Goal: Information Seeking & Learning: Learn about a topic

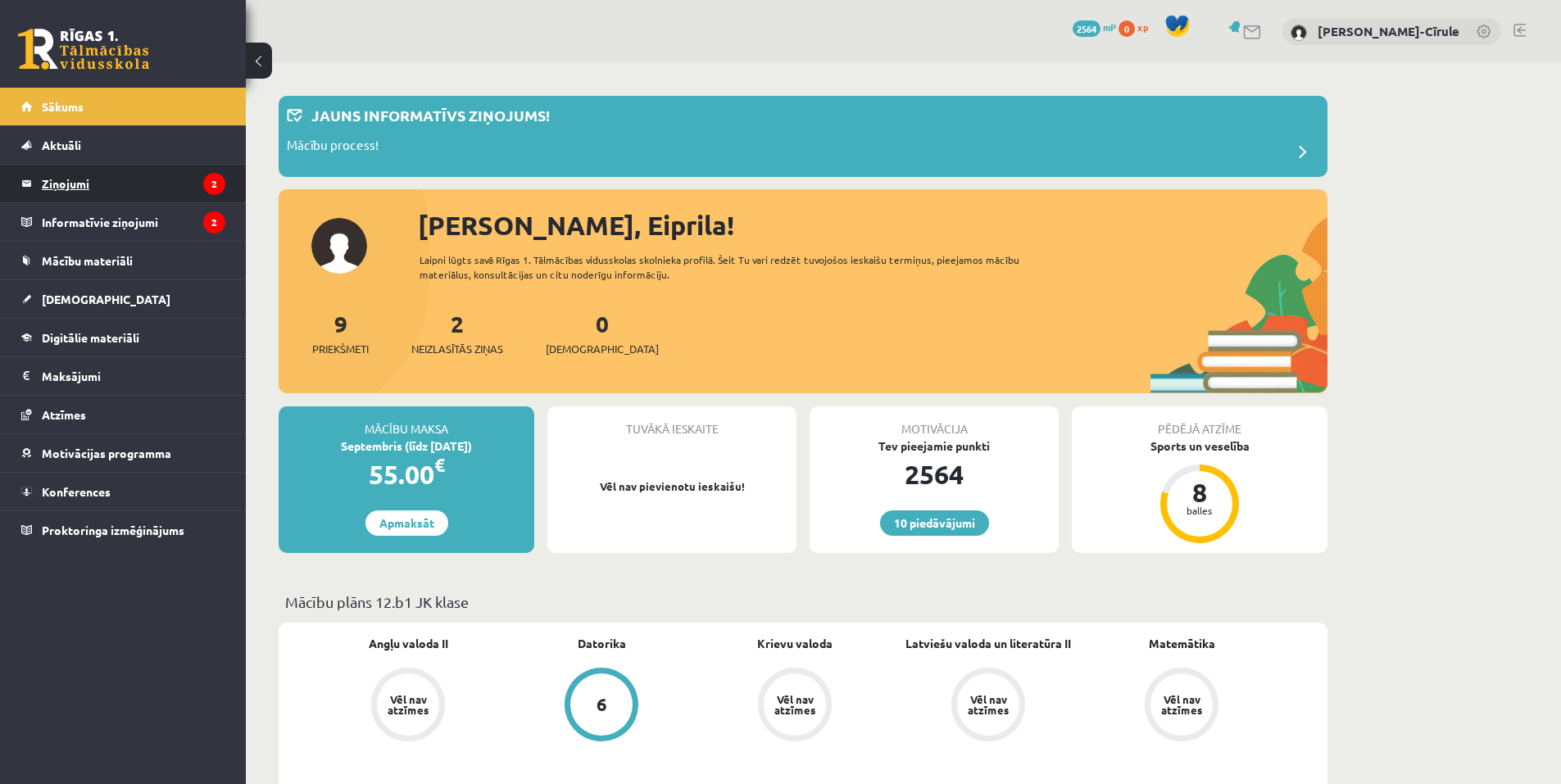
click at [125, 182] on legend "Ziņojumi 2" at bounding box center [134, 183] width 184 height 38
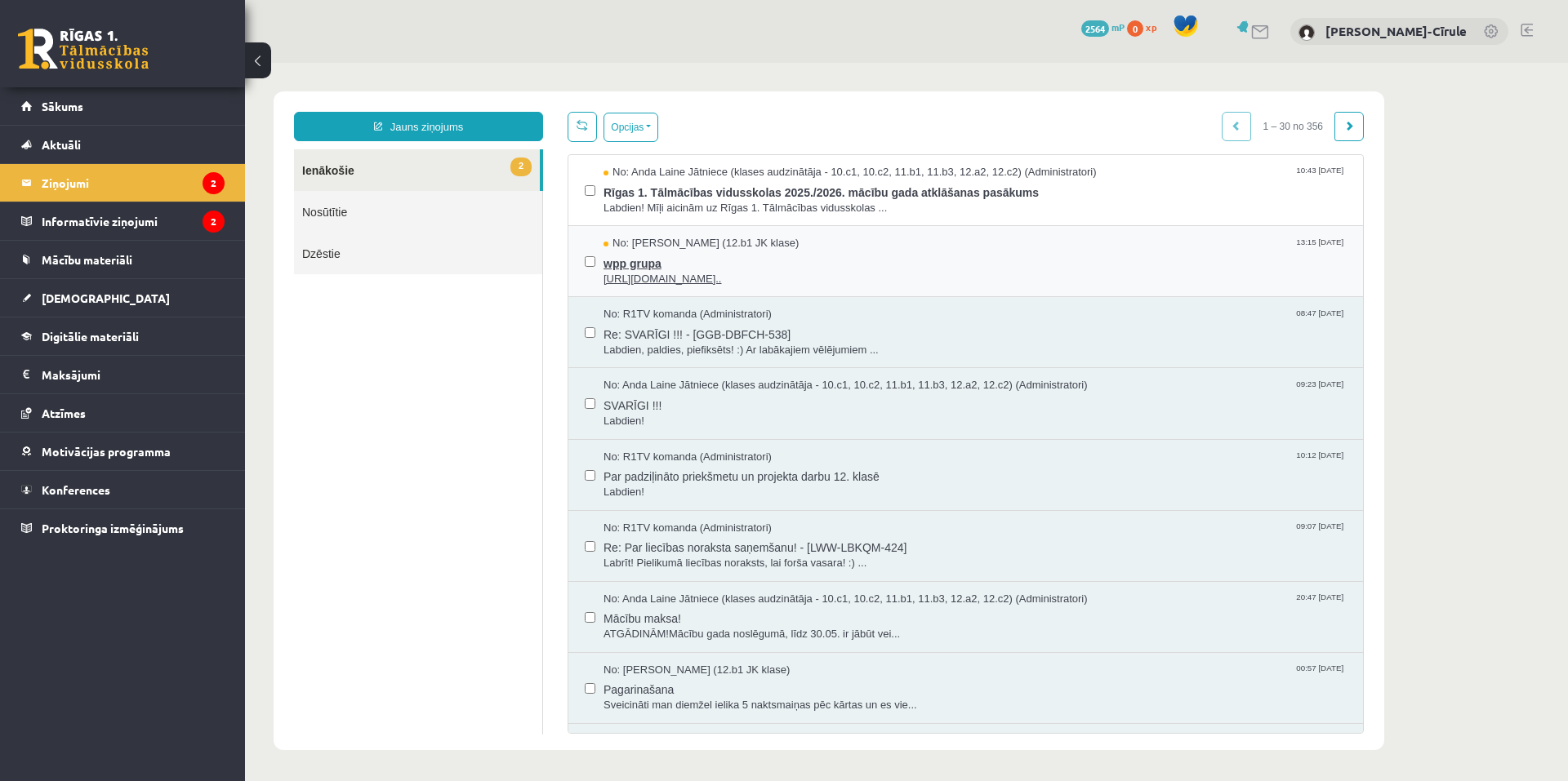
click at [662, 245] on span "No: [PERSON_NAME] (12.b1 JK klase)" at bounding box center [700, 243] width 195 height 15
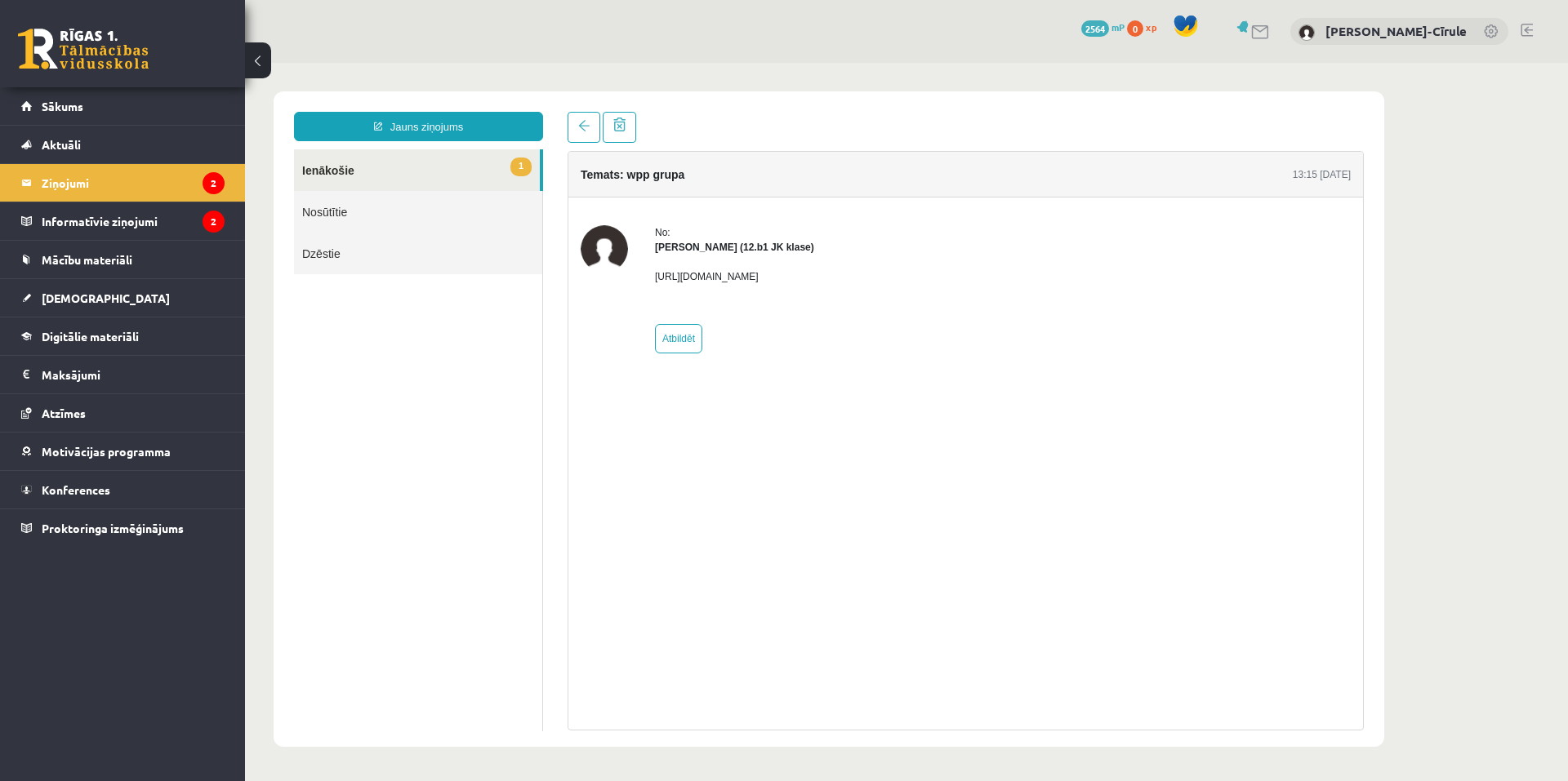
click at [407, 167] on link "1 Ienākošie" at bounding box center [416, 170] width 246 height 42
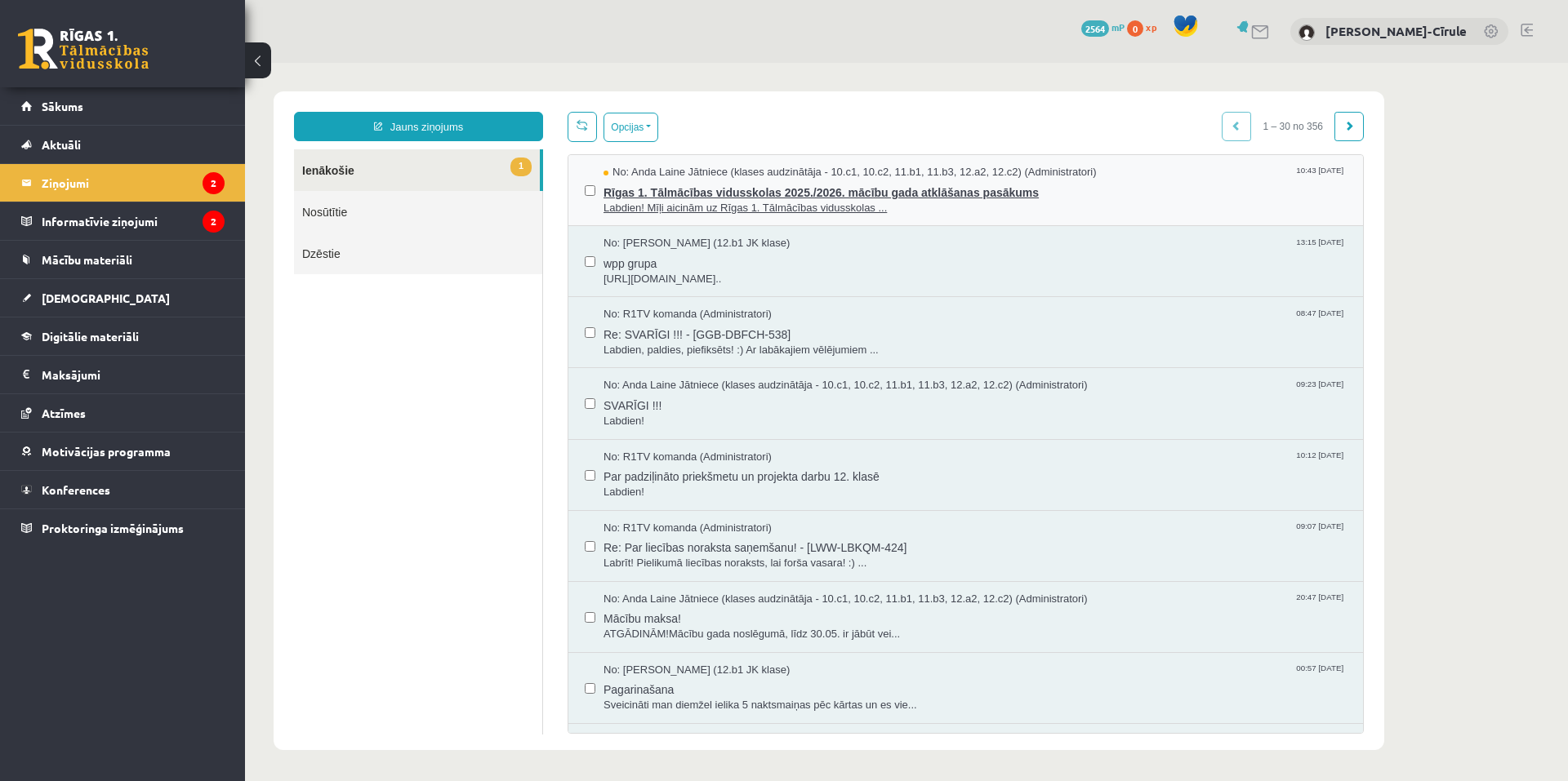
click at [667, 202] on span "Labdien! Mīļi aicinām uz Rīgas 1. Tālmācības vidusskolas ..." at bounding box center [974, 208] width 743 height 15
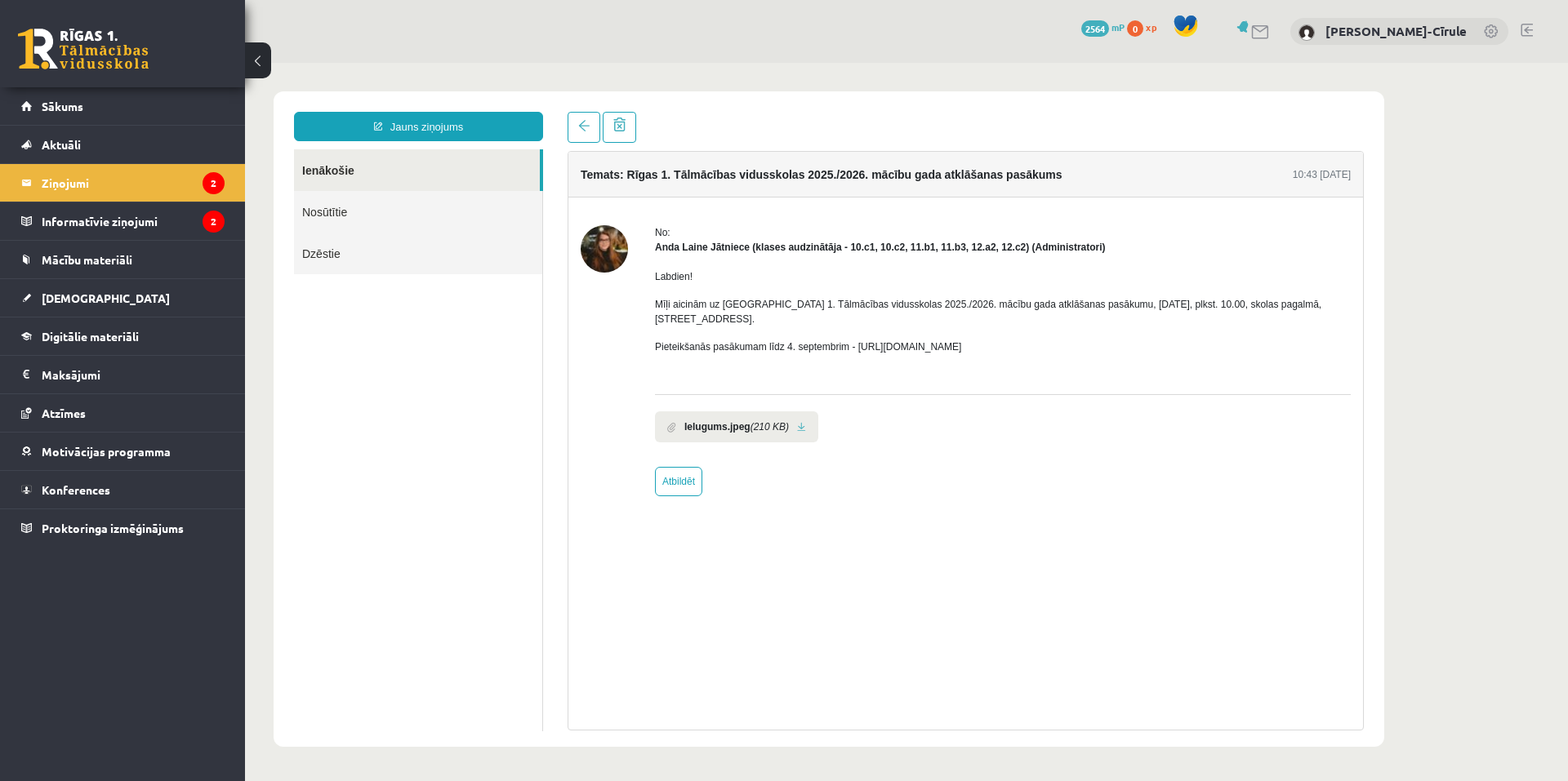
click at [394, 213] on link "Nosūtītie" at bounding box center [417, 212] width 248 height 42
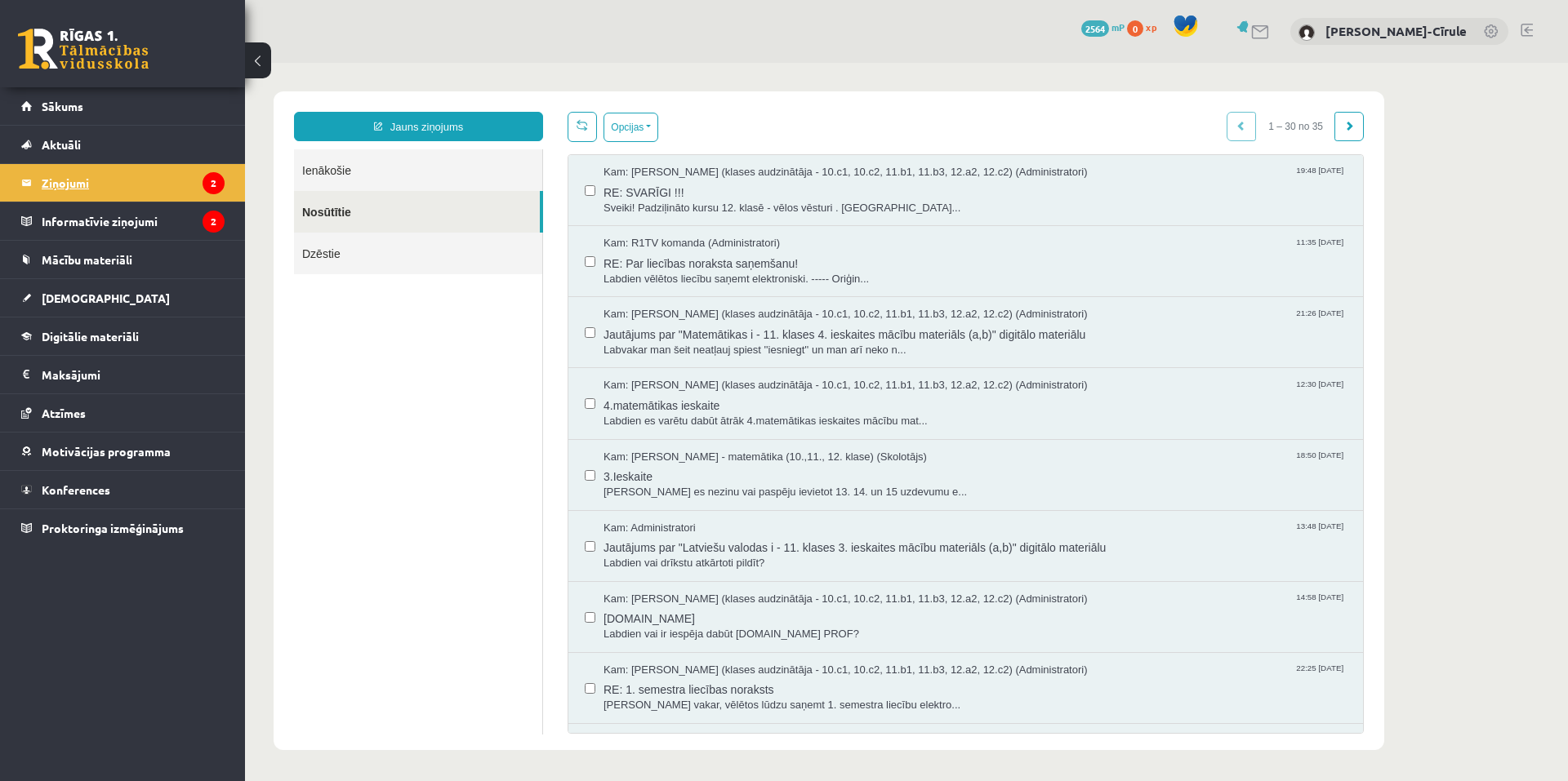
click at [183, 190] on legend "Ziņojumi 2" at bounding box center [133, 182] width 183 height 37
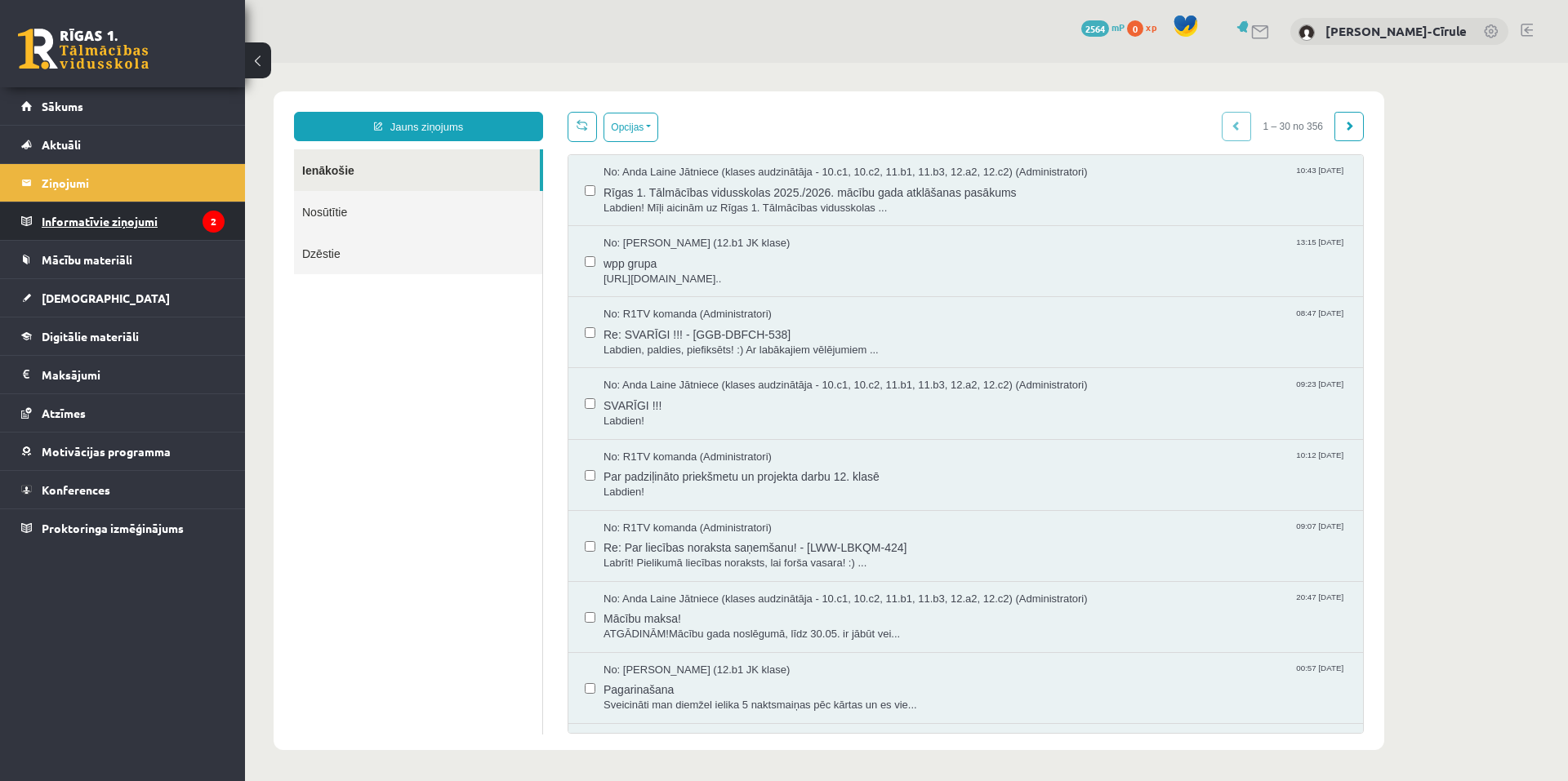
click at [164, 221] on legend "Informatīvie ziņojumi 2" at bounding box center [133, 221] width 183 height 37
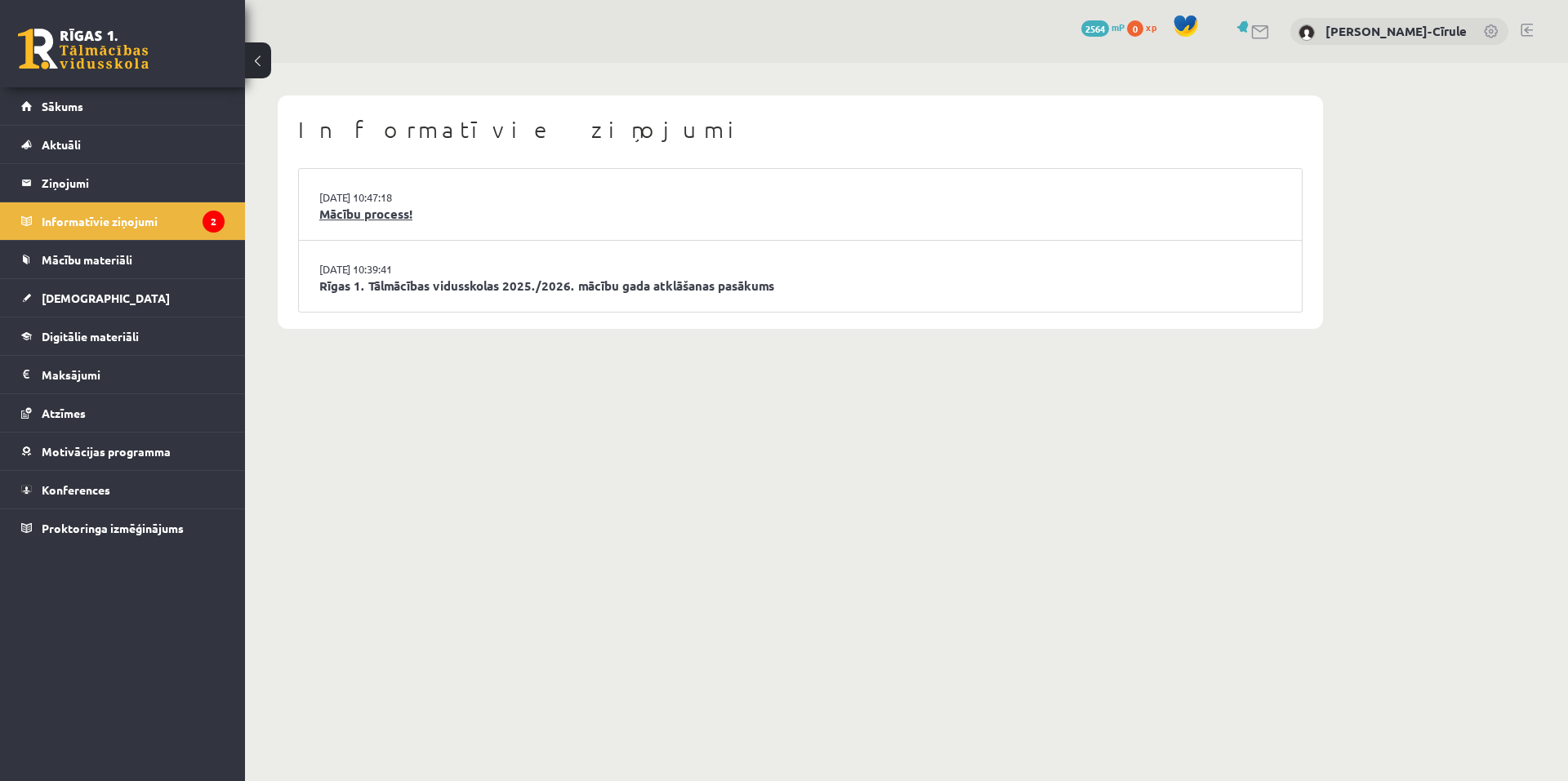
click at [343, 205] on link "Mācību process!" at bounding box center [800, 213] width 962 height 19
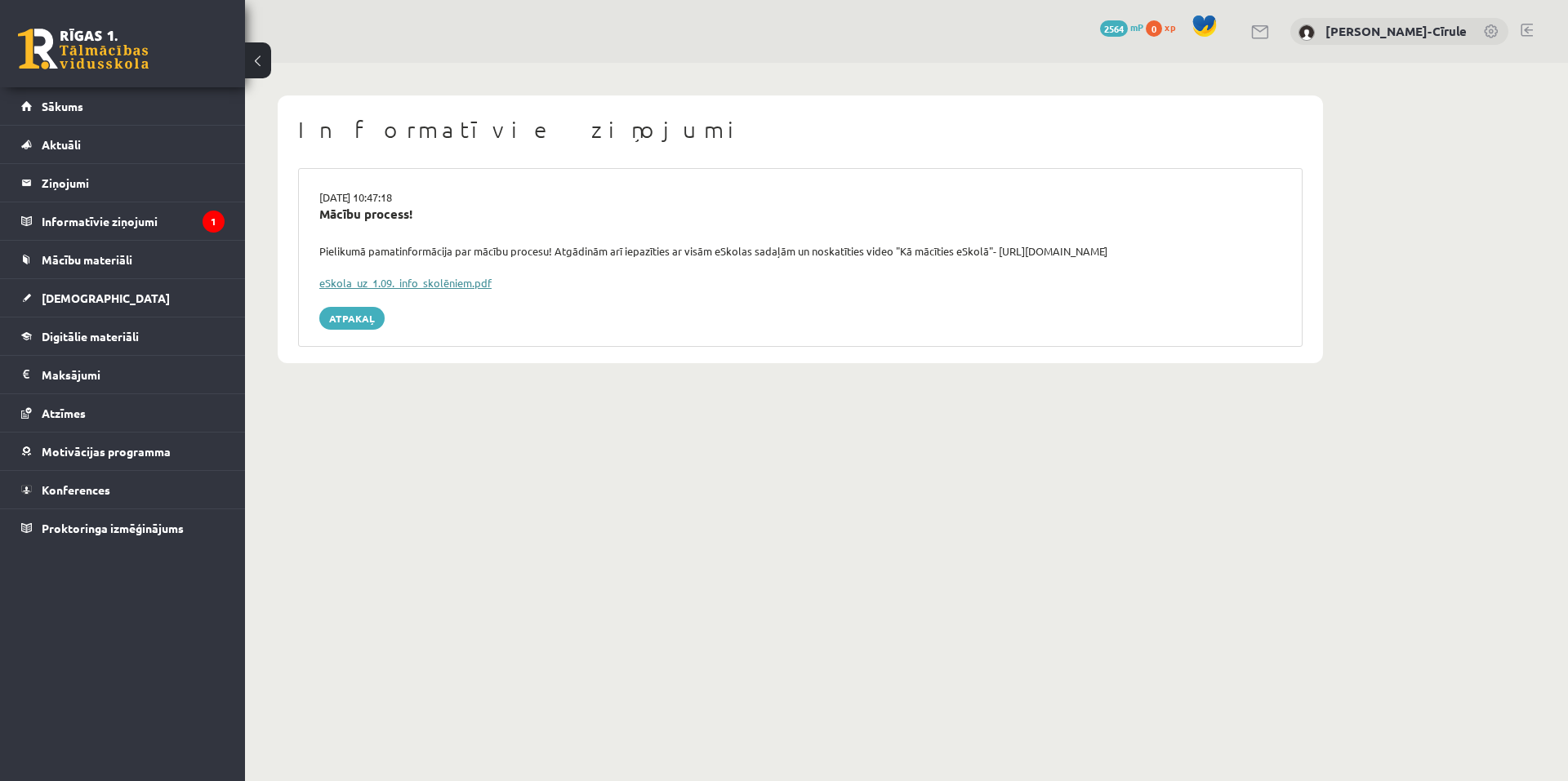
click at [366, 287] on link "eSkola_uz_1.09._info_skolēniem.pdf" at bounding box center [406, 283] width 173 height 14
click at [346, 321] on link "Atpakaļ" at bounding box center [352, 318] width 65 height 23
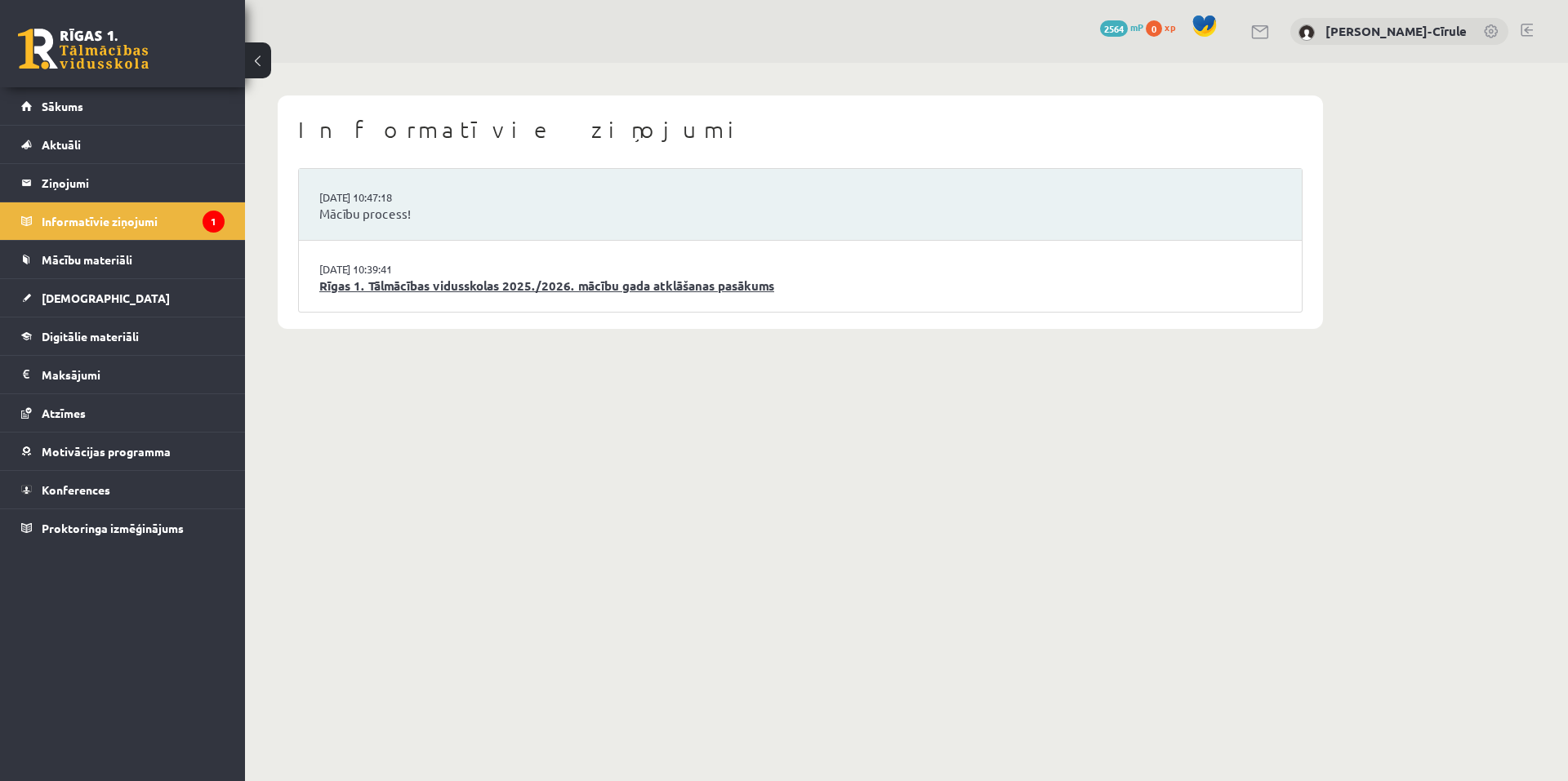
click at [429, 280] on link "Rīgas 1. Tālmācības vidusskolas 2025./2026. mācību gada atklāšanas pasākums" at bounding box center [800, 286] width 962 height 19
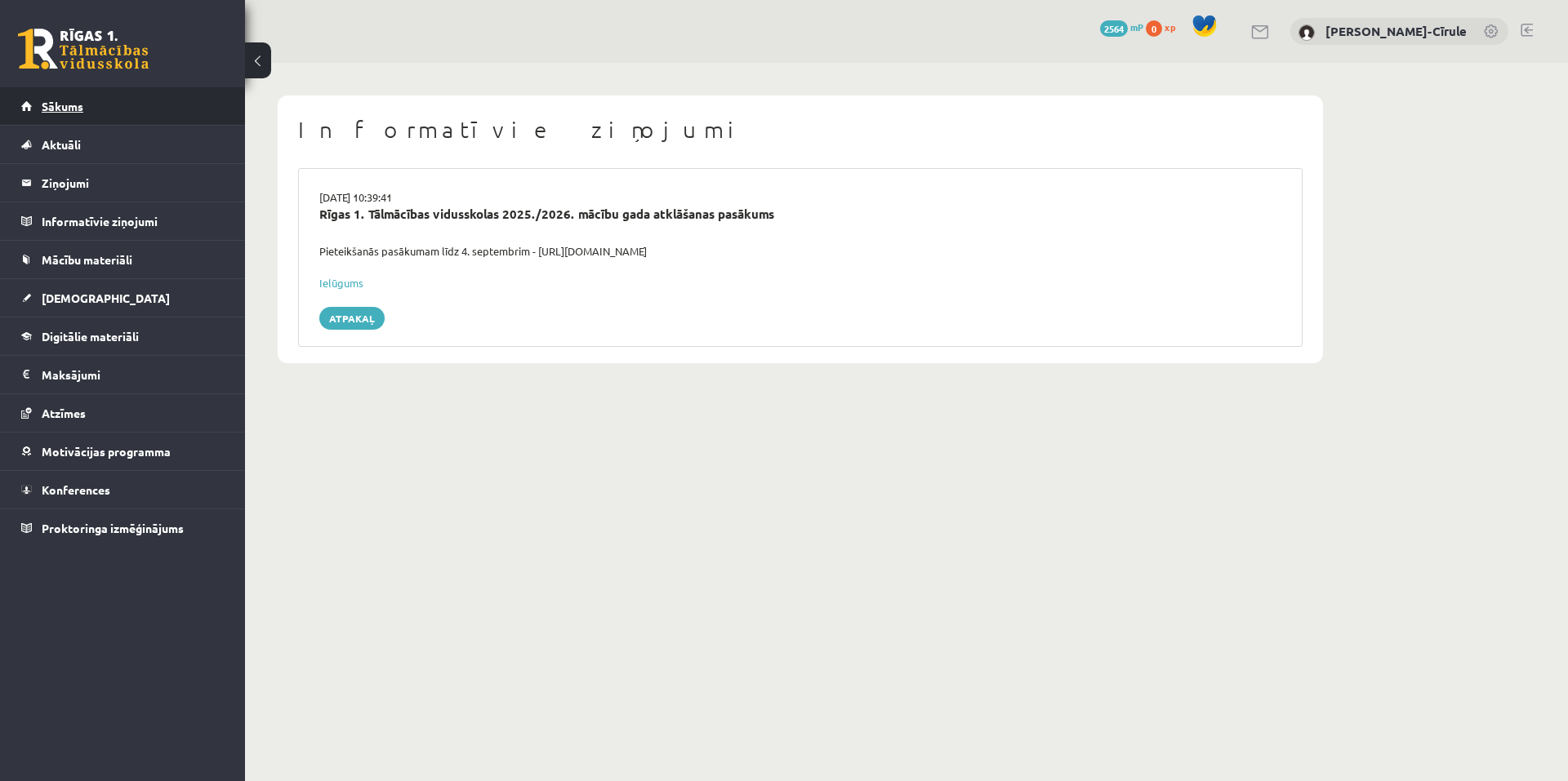
click at [47, 104] on span "Sākums" at bounding box center [62, 106] width 42 height 15
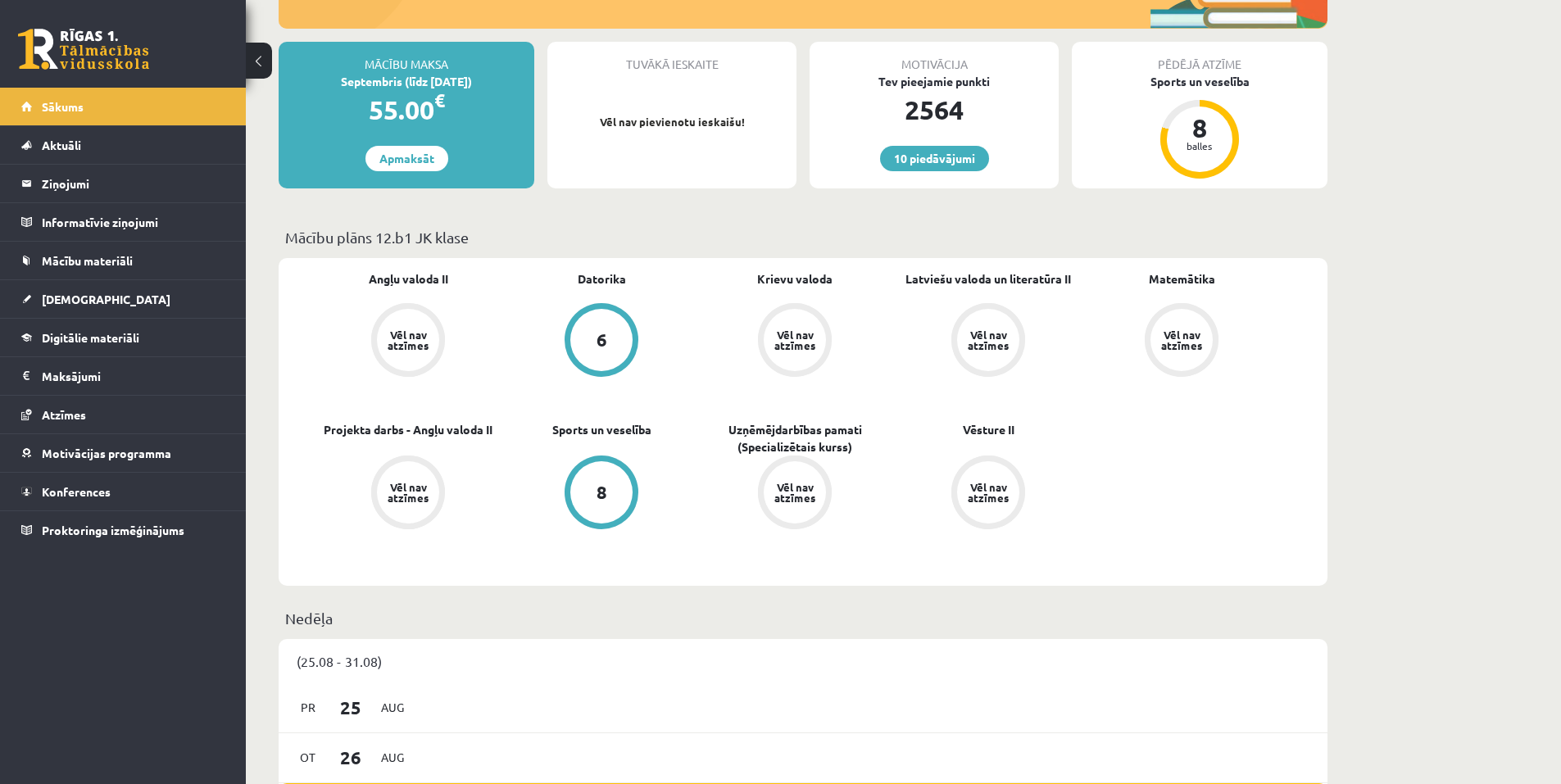
scroll to position [82, 0]
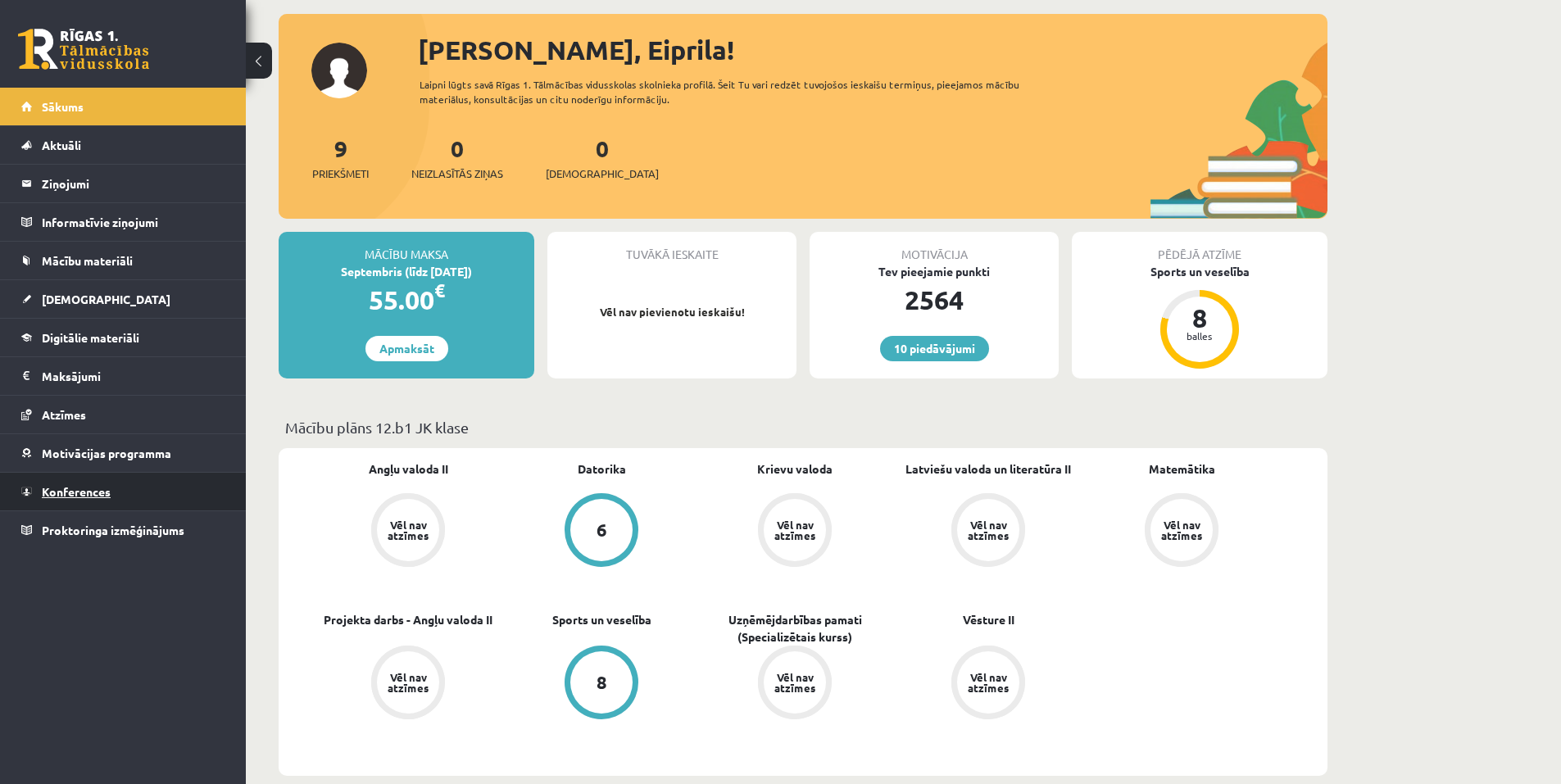
click at [99, 498] on link "Konferences" at bounding box center [123, 491] width 204 height 38
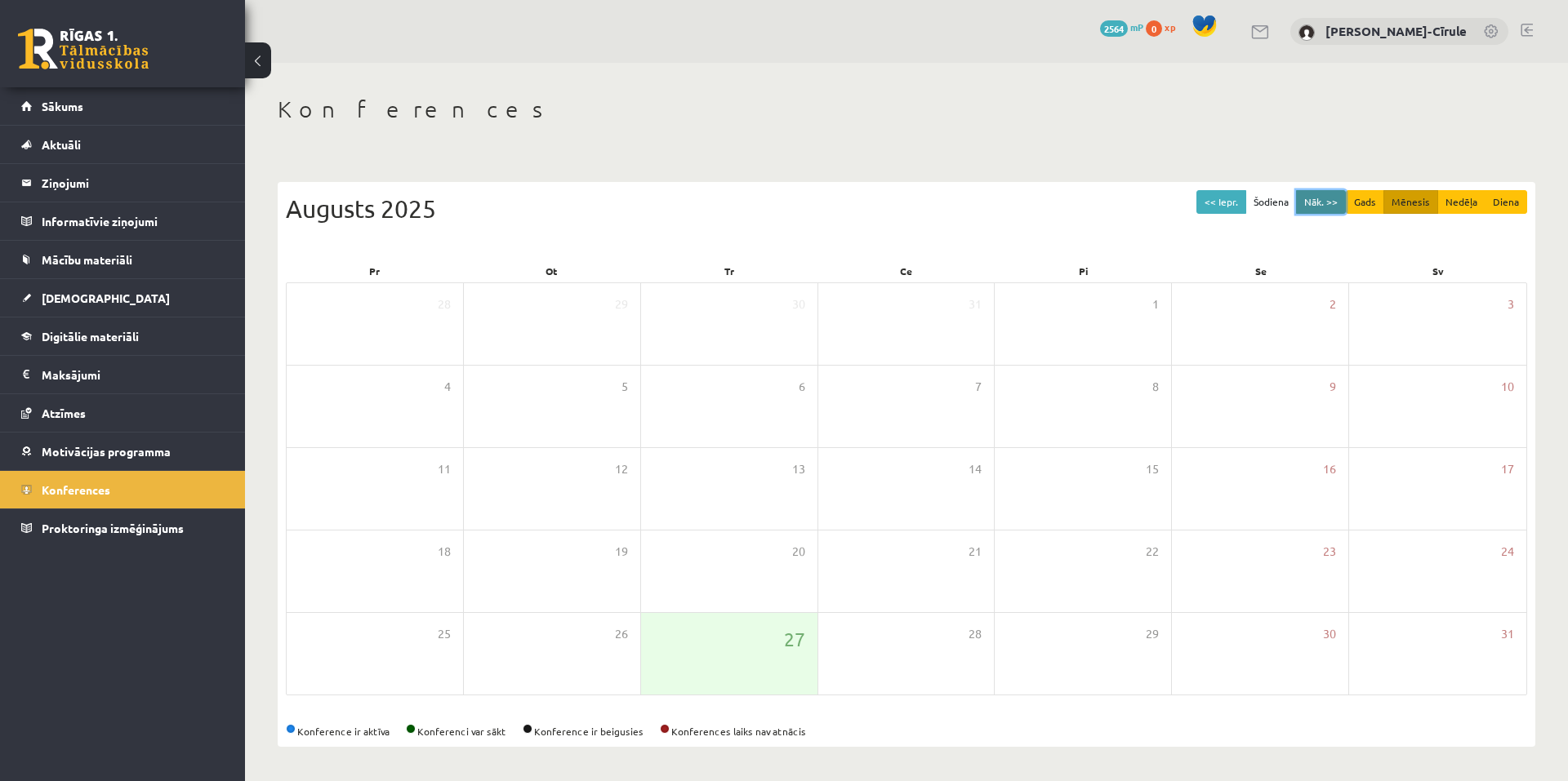
click at [1314, 213] on button "Nāk. >>" at bounding box center [1321, 202] width 50 height 24
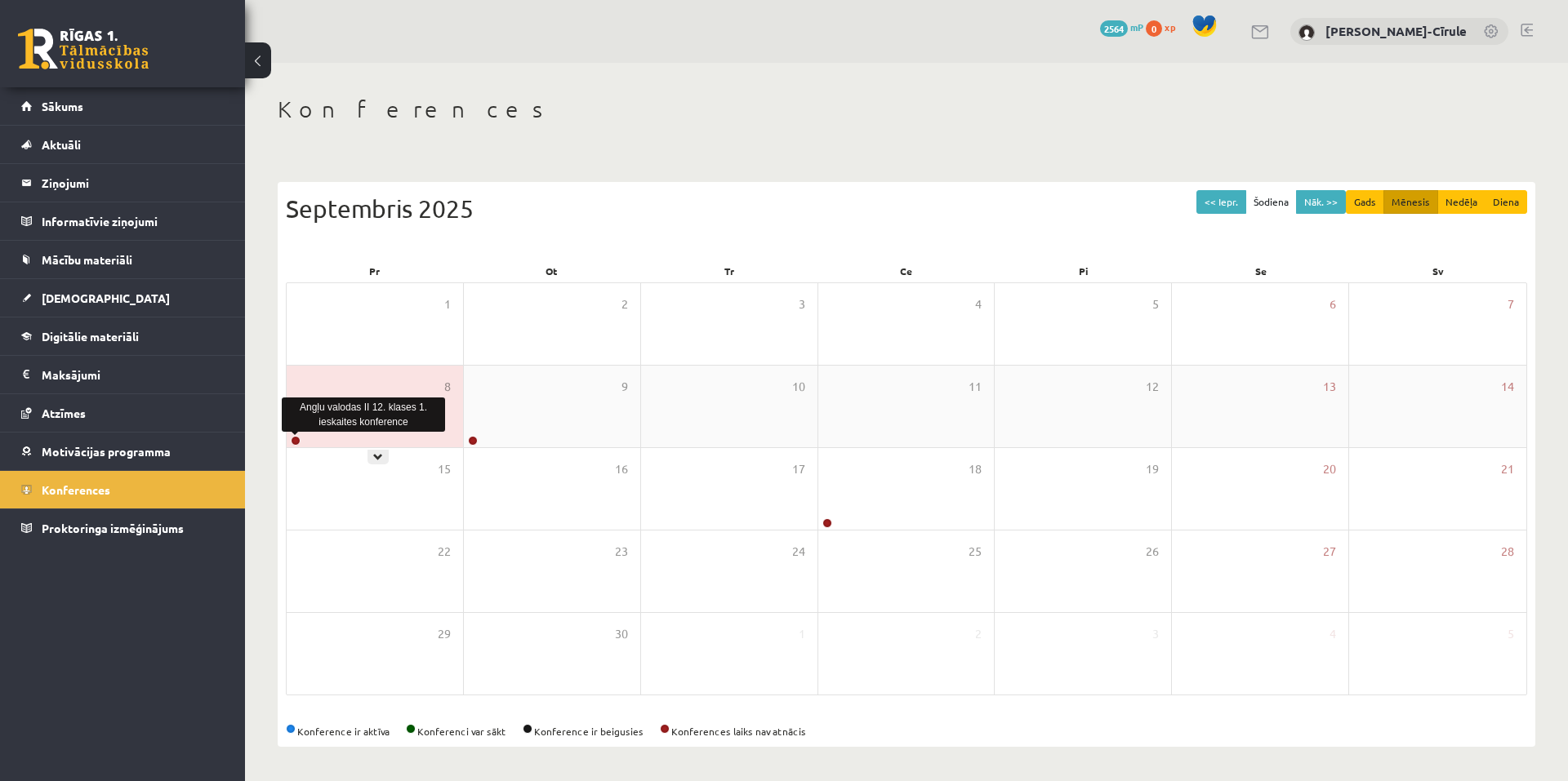
click at [296, 440] on link at bounding box center [295, 440] width 10 height 10
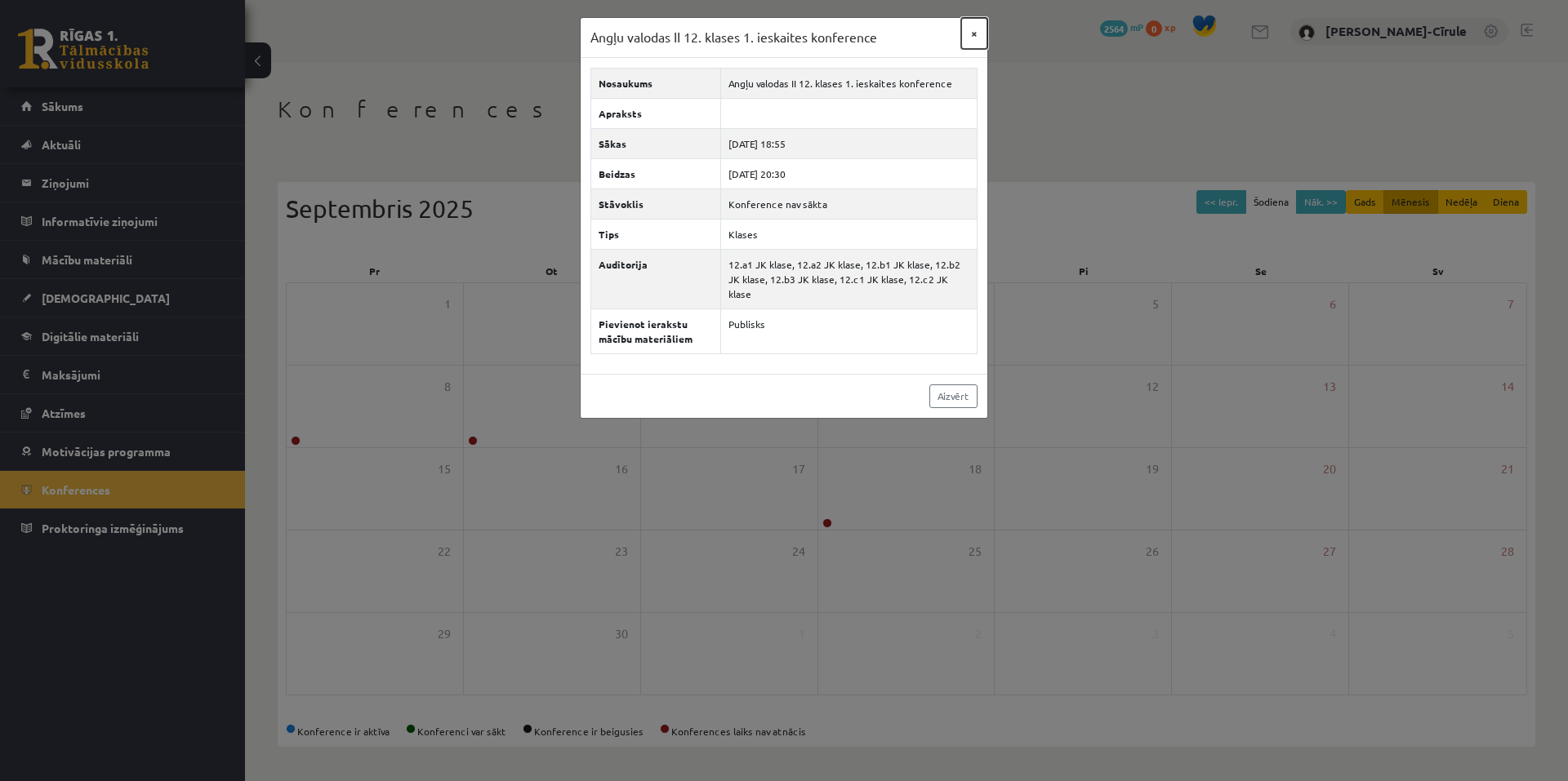
click at [977, 24] on button "×" at bounding box center [974, 33] width 26 height 31
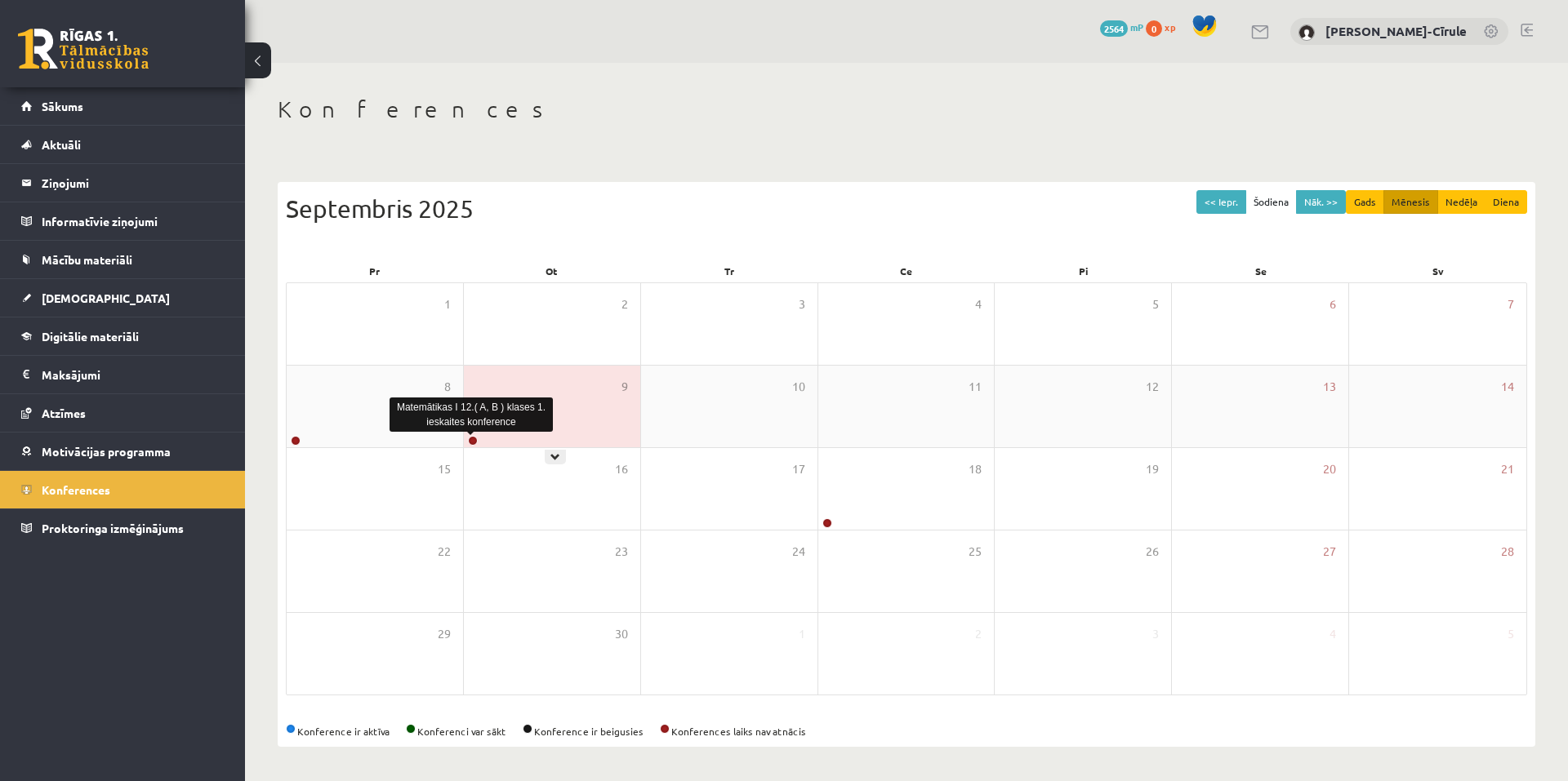
click at [473, 439] on link at bounding box center [473, 440] width 10 height 10
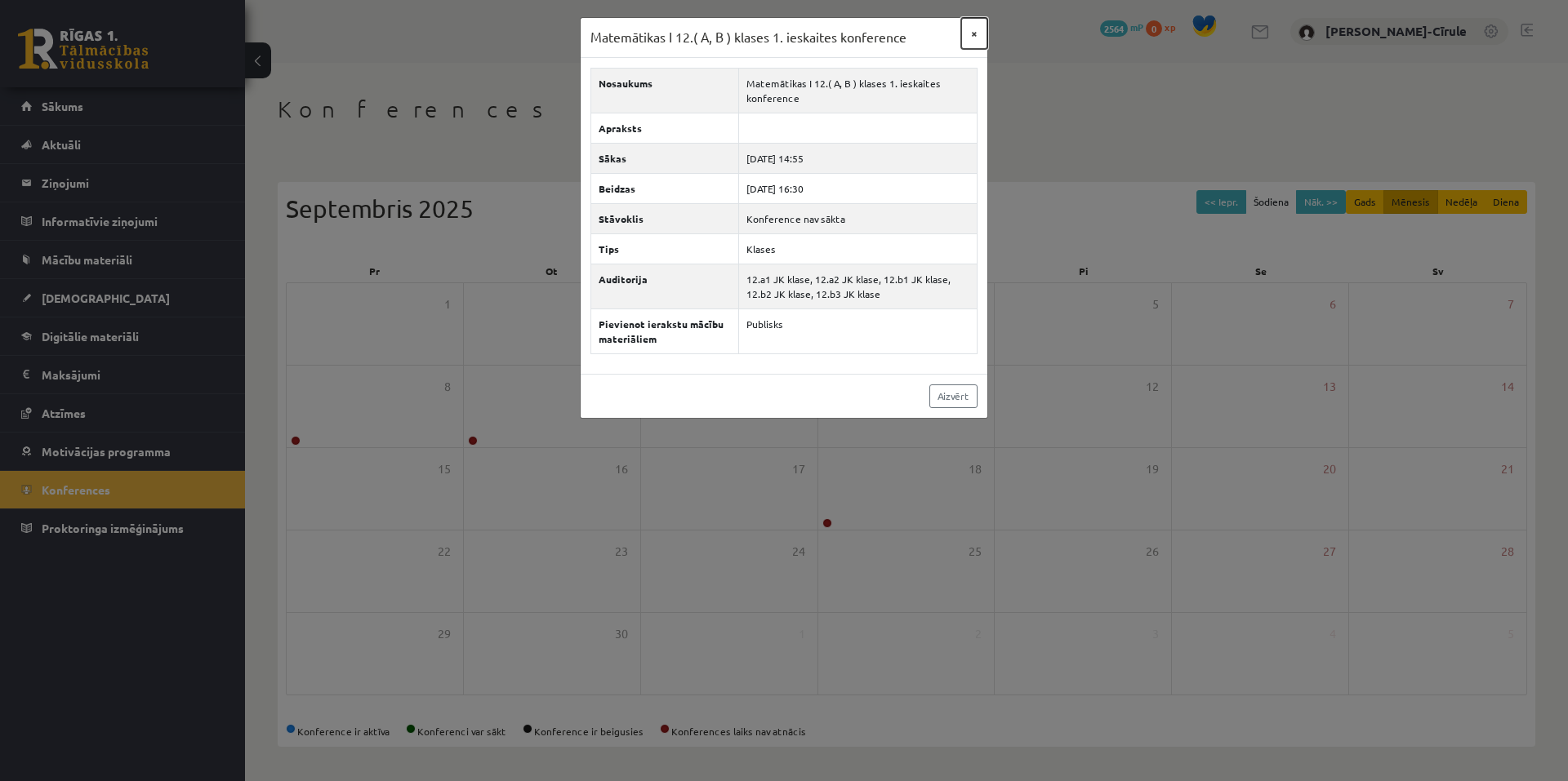
click at [969, 37] on button "×" at bounding box center [974, 33] width 26 height 31
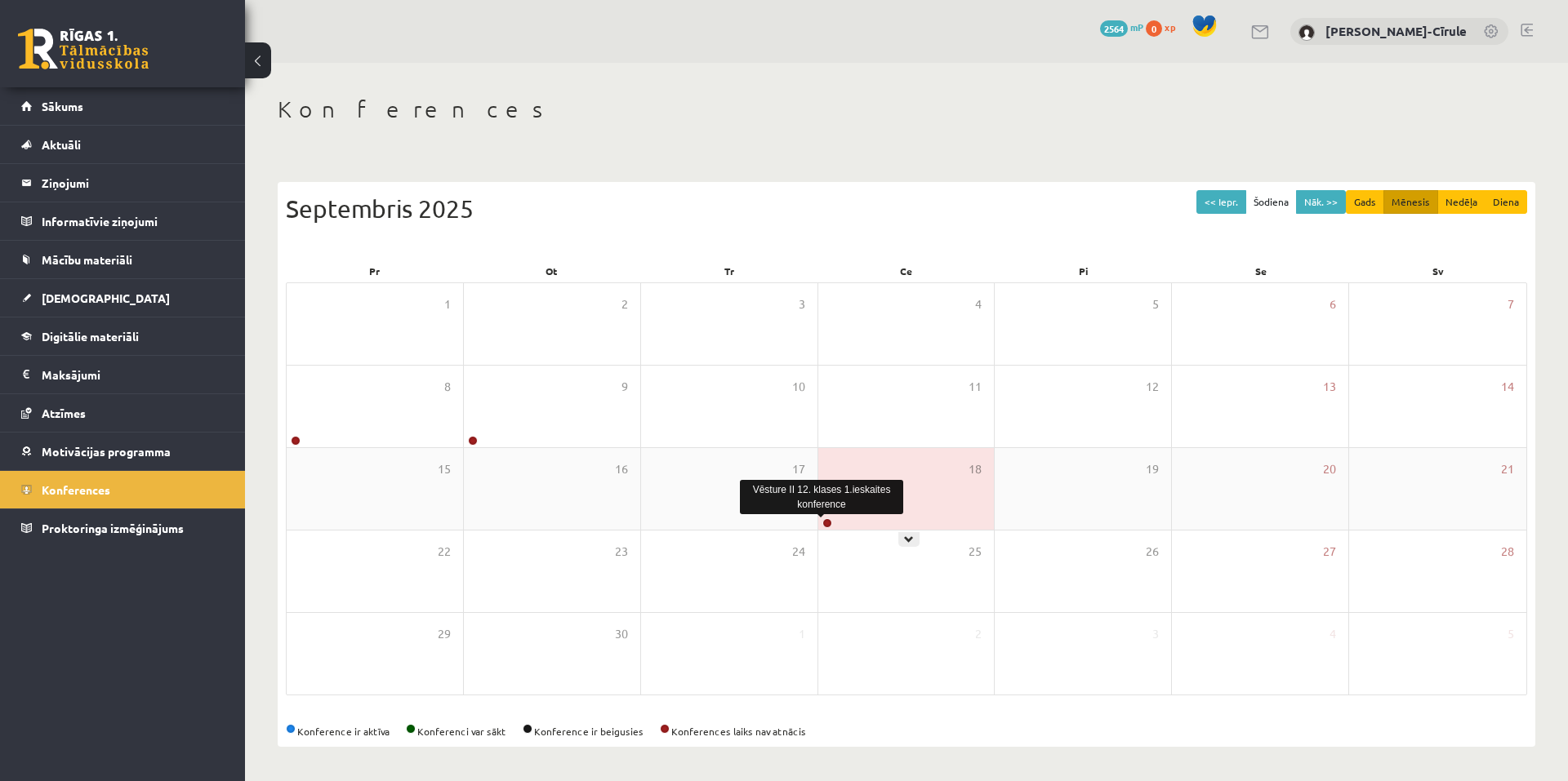
click at [828, 526] on link at bounding box center [827, 523] width 10 height 10
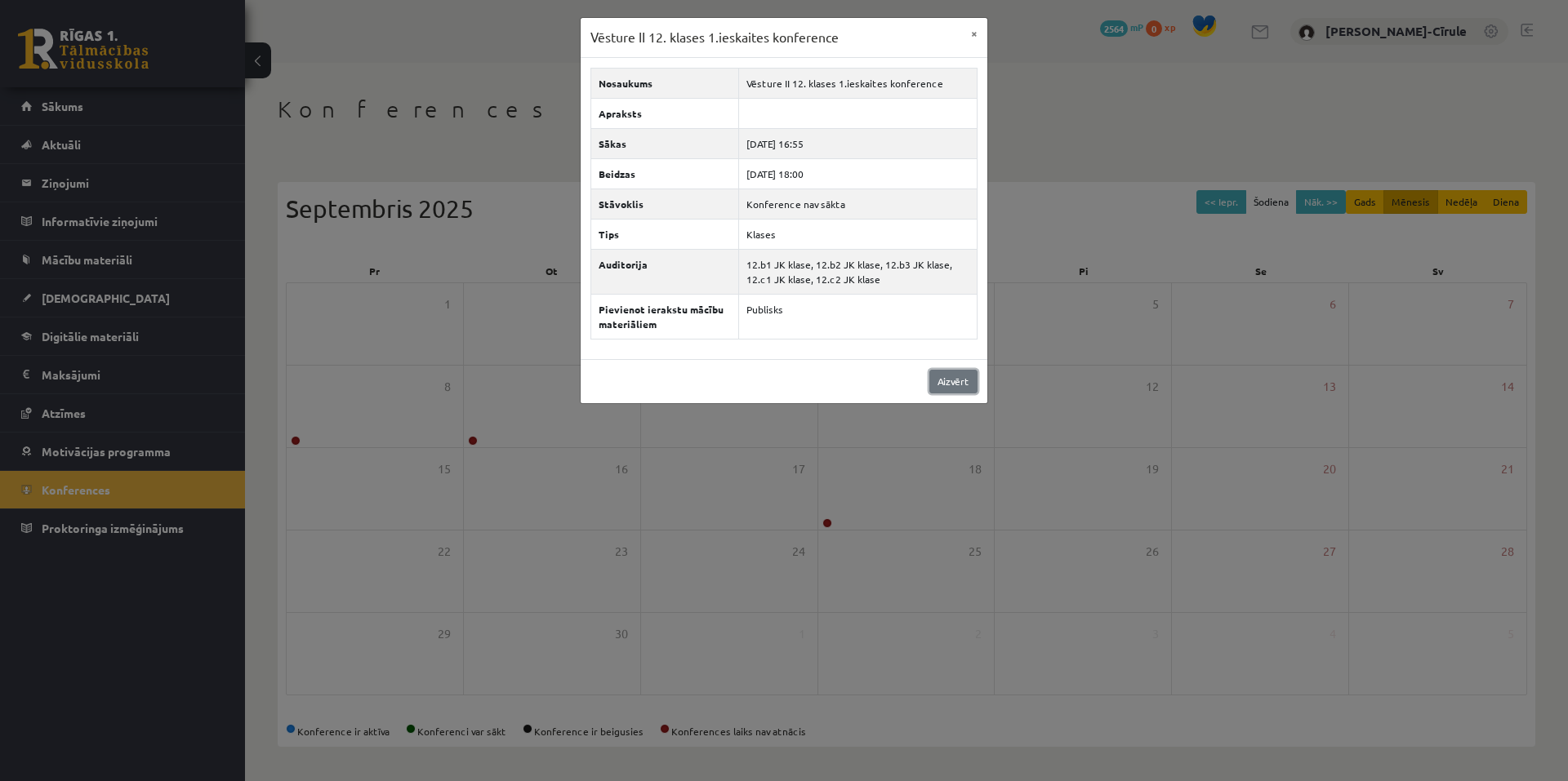
click at [961, 379] on link "Aizvērt" at bounding box center [953, 382] width 48 height 24
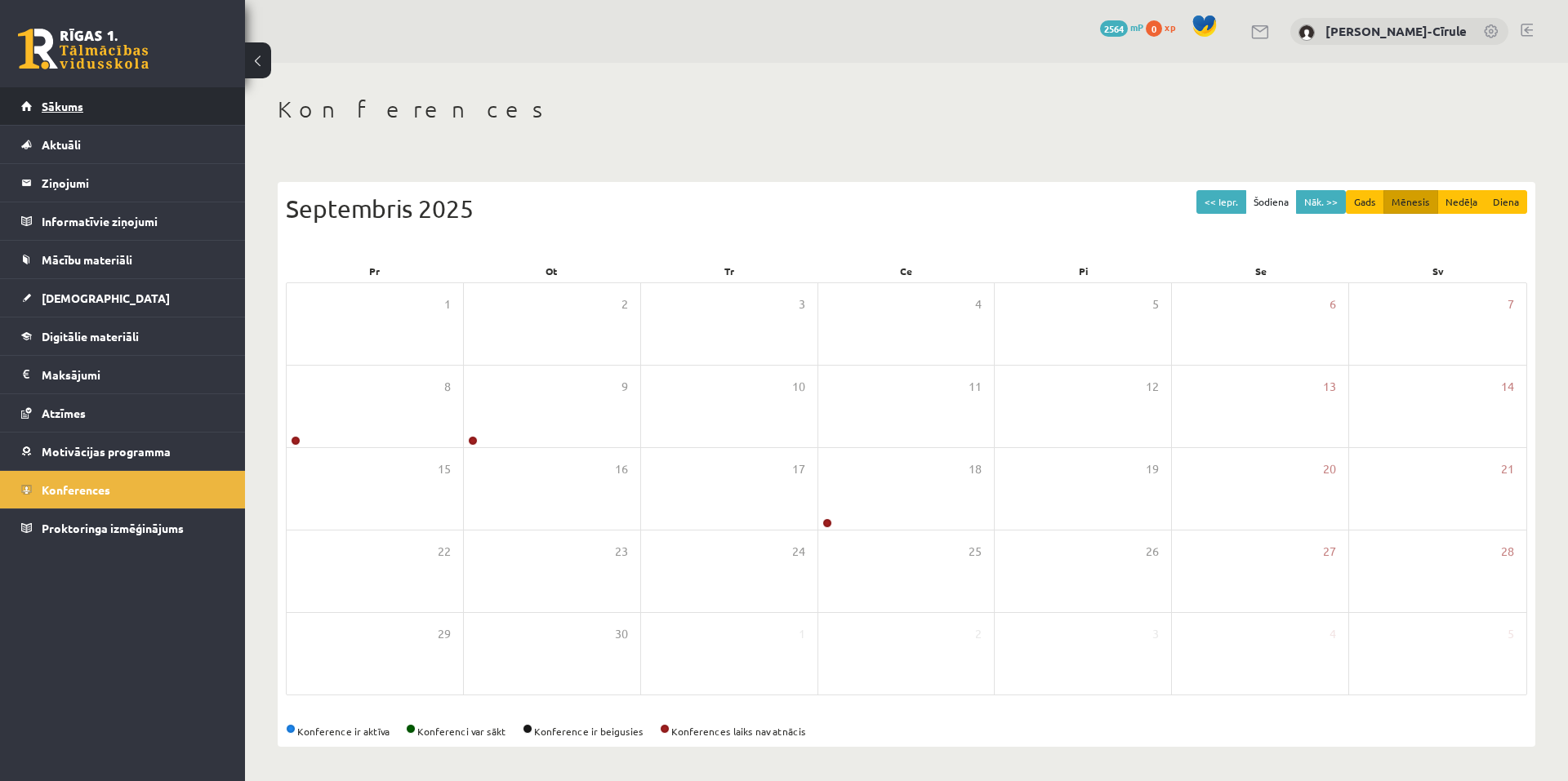
click at [76, 101] on span "Sākums" at bounding box center [62, 106] width 42 height 15
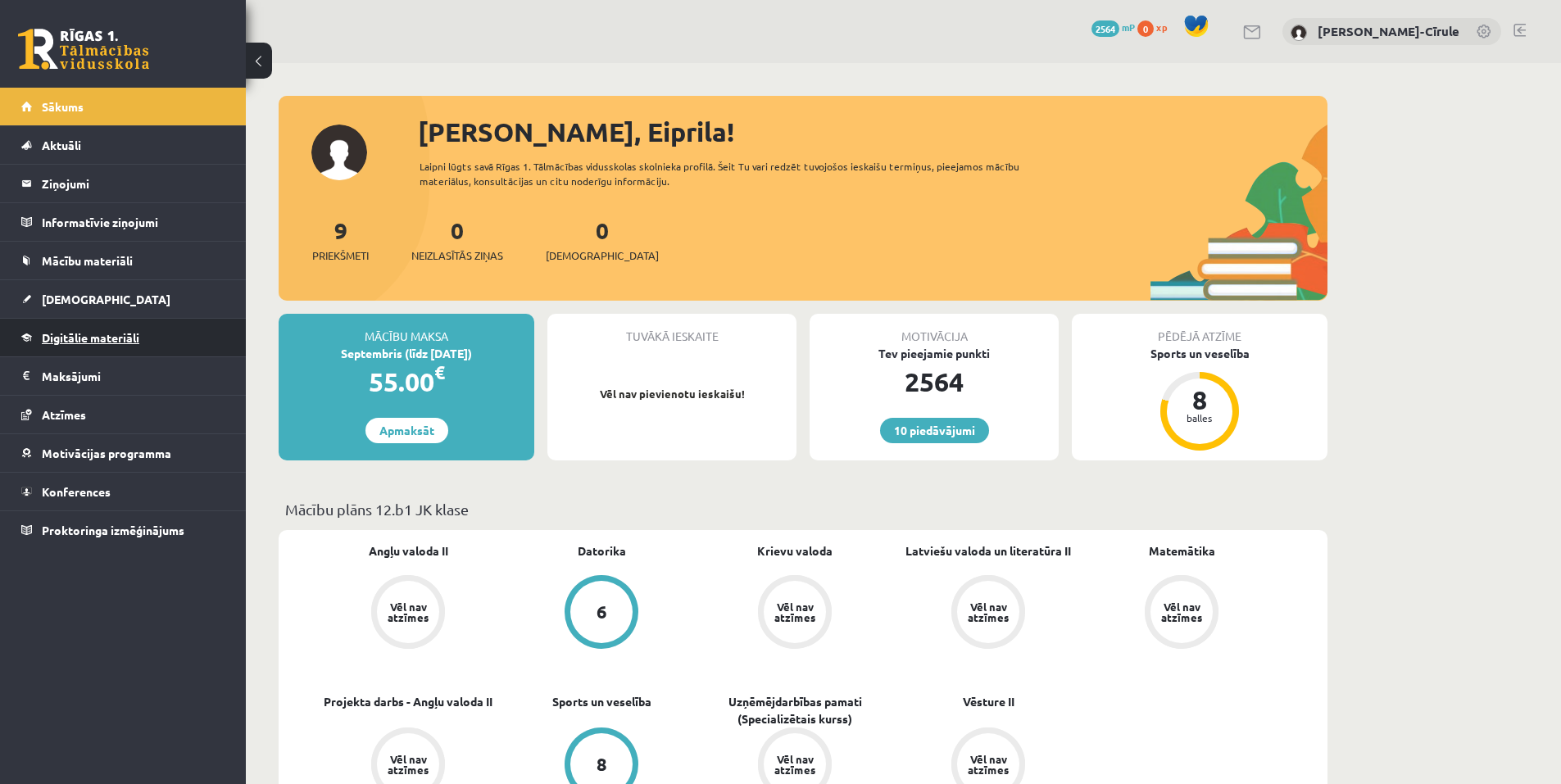
click at [113, 342] on span "Digitālie materiāli" at bounding box center [90, 338] width 97 height 15
